Goal: Task Accomplishment & Management: Use online tool/utility

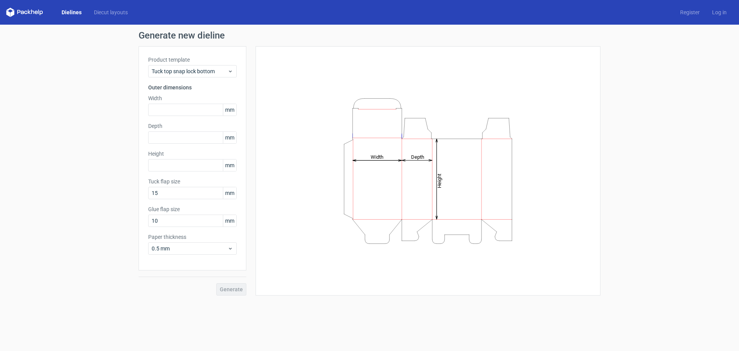
click at [25, 10] on icon at bounding box center [24, 12] width 37 height 9
click at [214, 75] on span "Tuck top snap lock bottom" at bounding box center [190, 71] width 76 height 8
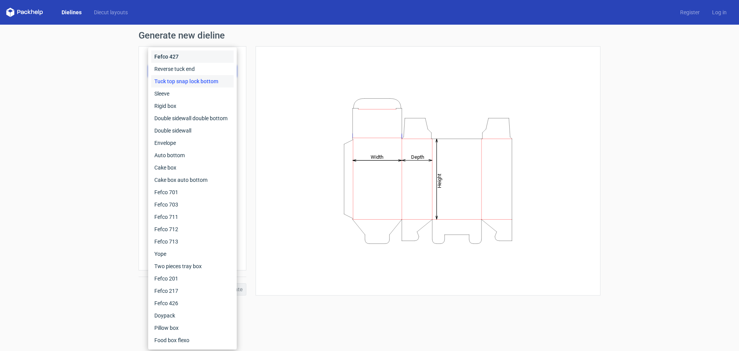
click at [189, 54] on div "Fefco 427" at bounding box center [192, 56] width 82 height 12
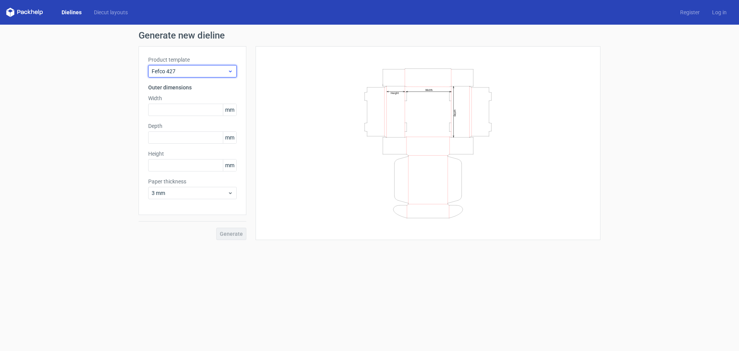
click at [191, 67] on span "Fefco 427" at bounding box center [190, 71] width 76 height 8
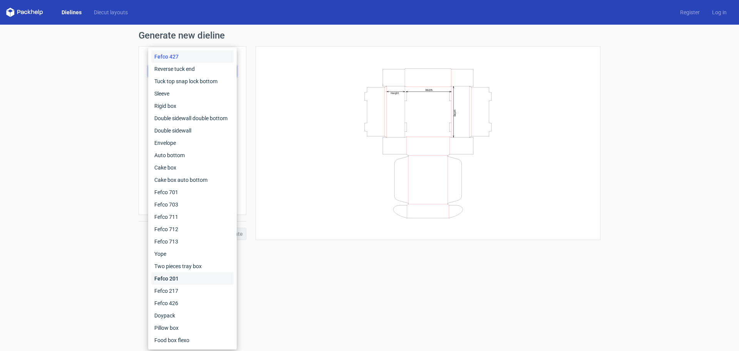
click at [193, 282] on div "Fefco 201" at bounding box center [192, 278] width 82 height 12
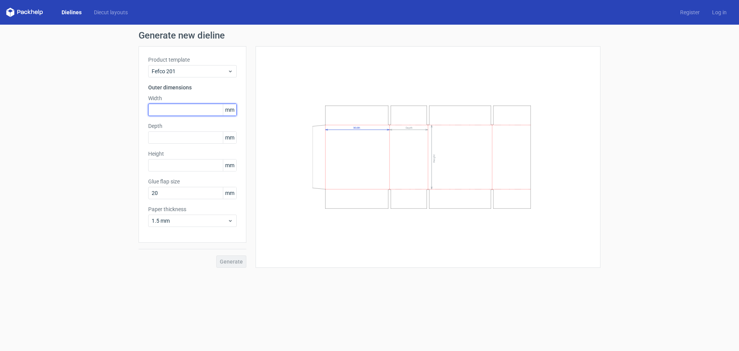
click at [173, 109] on input "text" at bounding box center [192, 110] width 89 height 12
click at [172, 161] on input "text" at bounding box center [192, 165] width 89 height 12
type input "200"
type input "250"
type input "50"
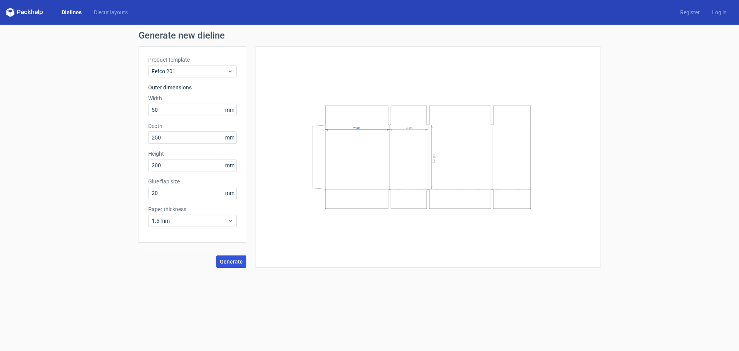
click at [239, 266] on button "Generate" at bounding box center [231, 261] width 30 height 12
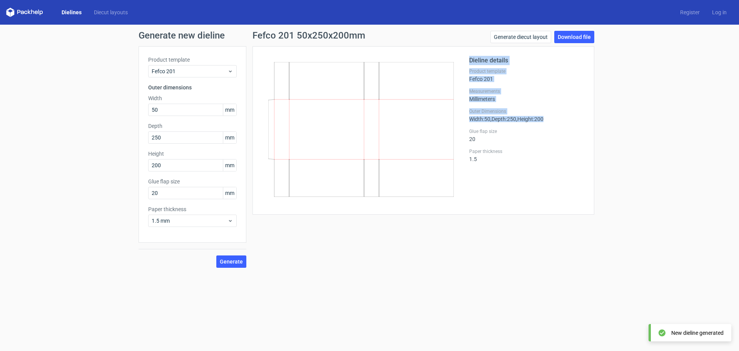
drag, startPoint x: 471, startPoint y: 120, endPoint x: 568, endPoint y: 121, distance: 97.0
click at [568, 121] on div "Dieline details Product template Fefco 201 Measurements Millimeters Outer Dimen…" at bounding box center [423, 130] width 323 height 149
click at [557, 140] on div "Glue flap size 20" at bounding box center [526, 135] width 115 height 14
click at [677, 216] on div "Generate new dieline Product template Fefco 201 Outer dimensions Width 50 mm De…" at bounding box center [369, 149] width 739 height 249
